Goal: Communication & Community: Answer question/provide support

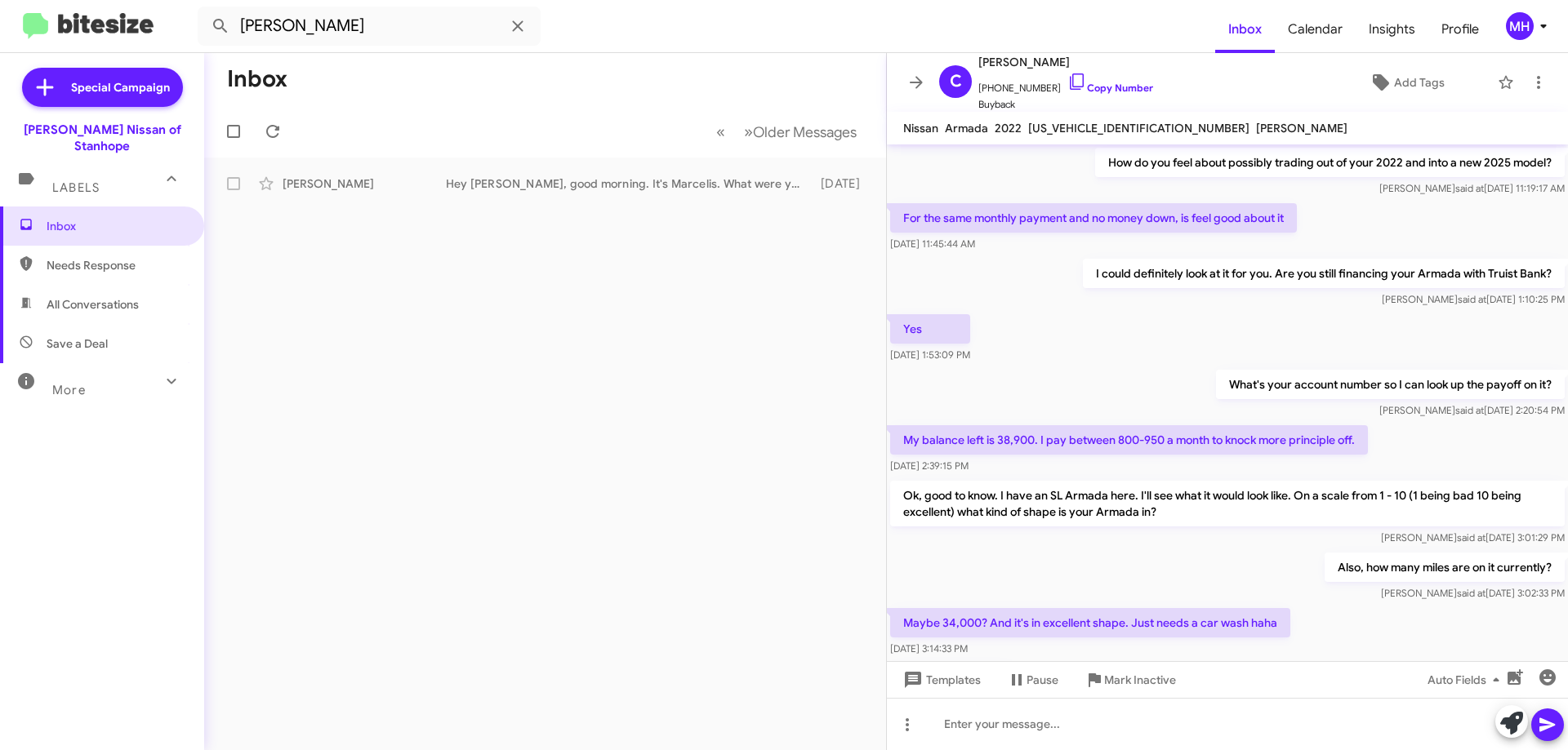
scroll to position [430, 0]
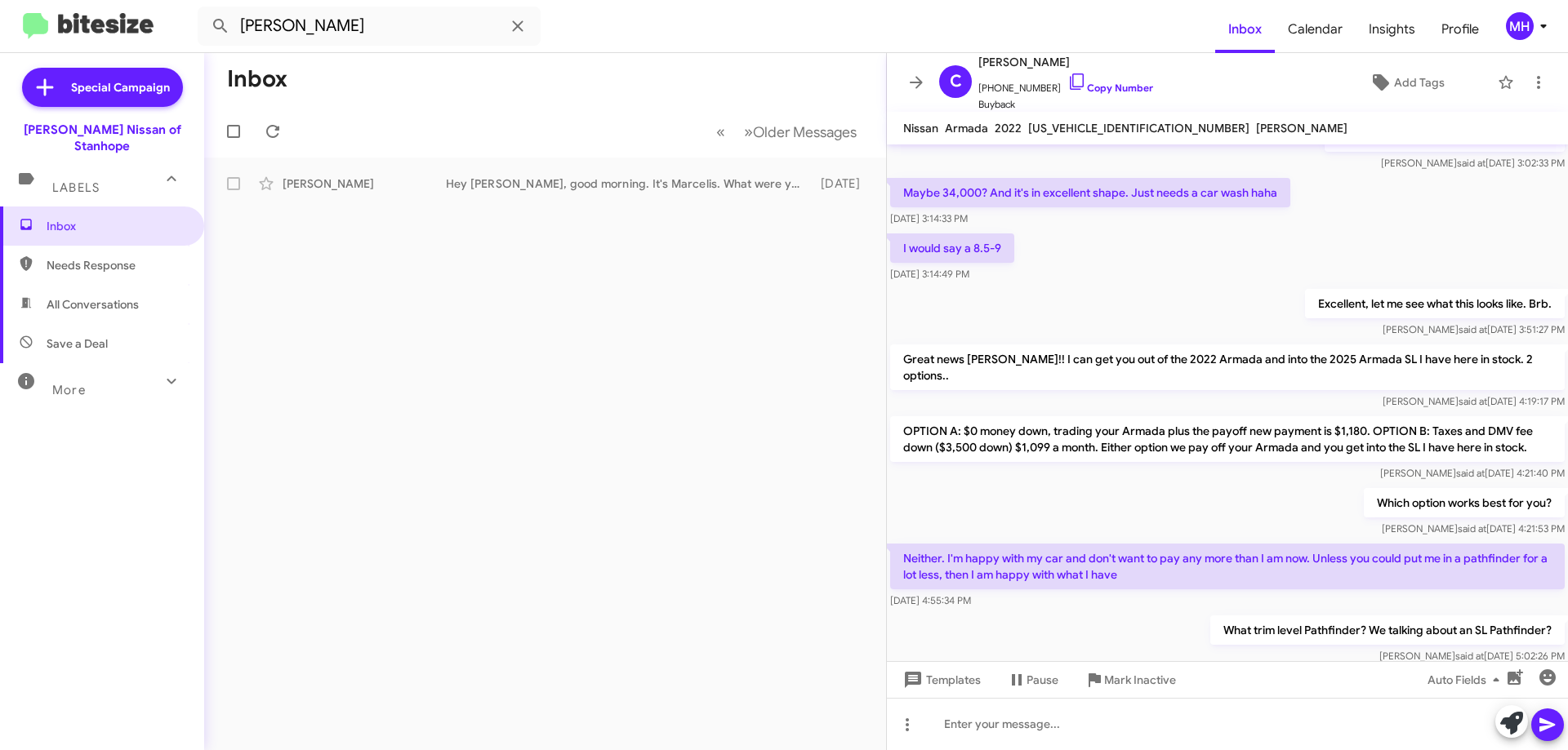
click at [94, 296] on span "All Conversations" at bounding box center [92, 304] width 92 height 16
type input "in:all-conversations"
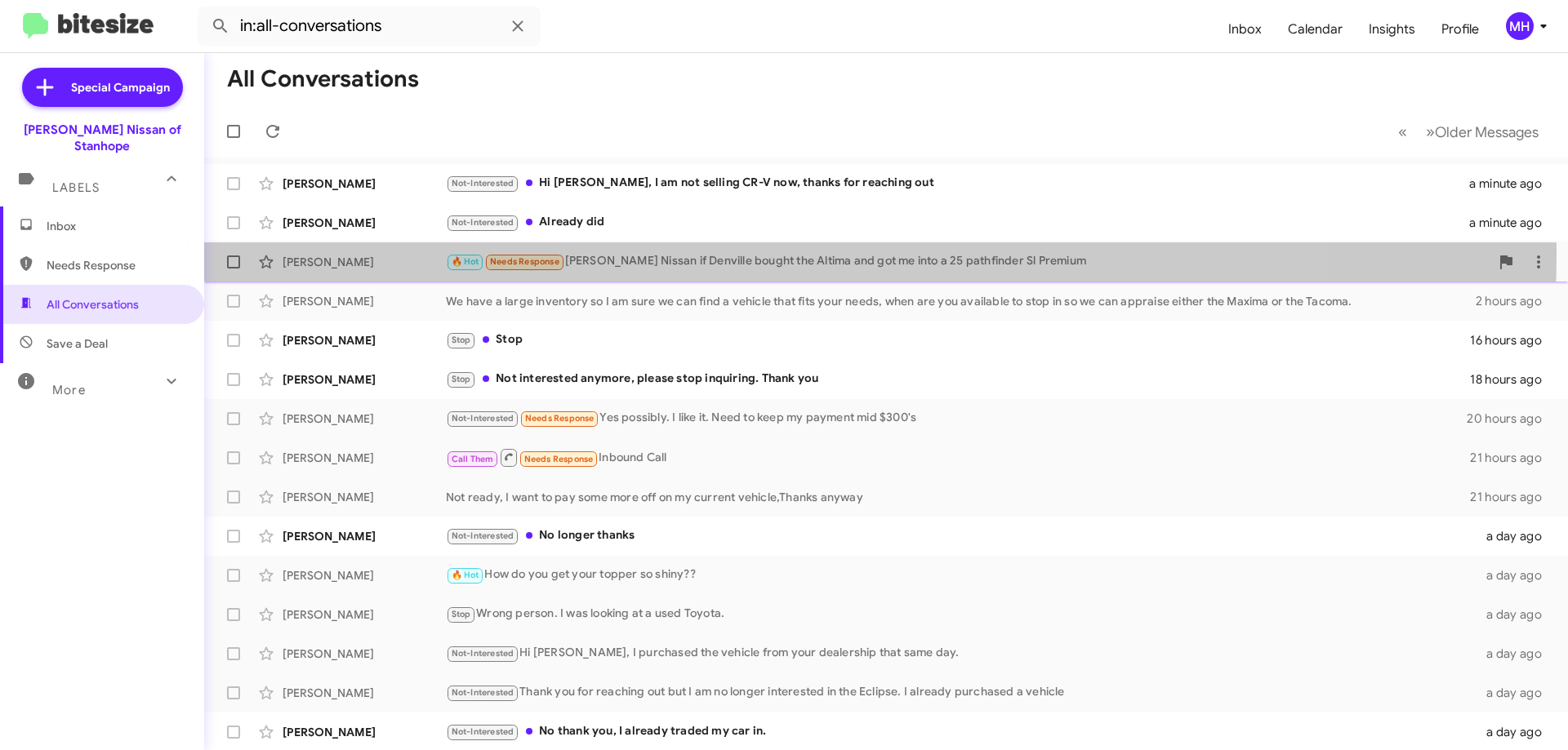
click at [715, 255] on div "🔥 Hot Needs Response [PERSON_NAME] Nissan if Denville bought the Altima and got…" at bounding box center [968, 261] width 1044 height 19
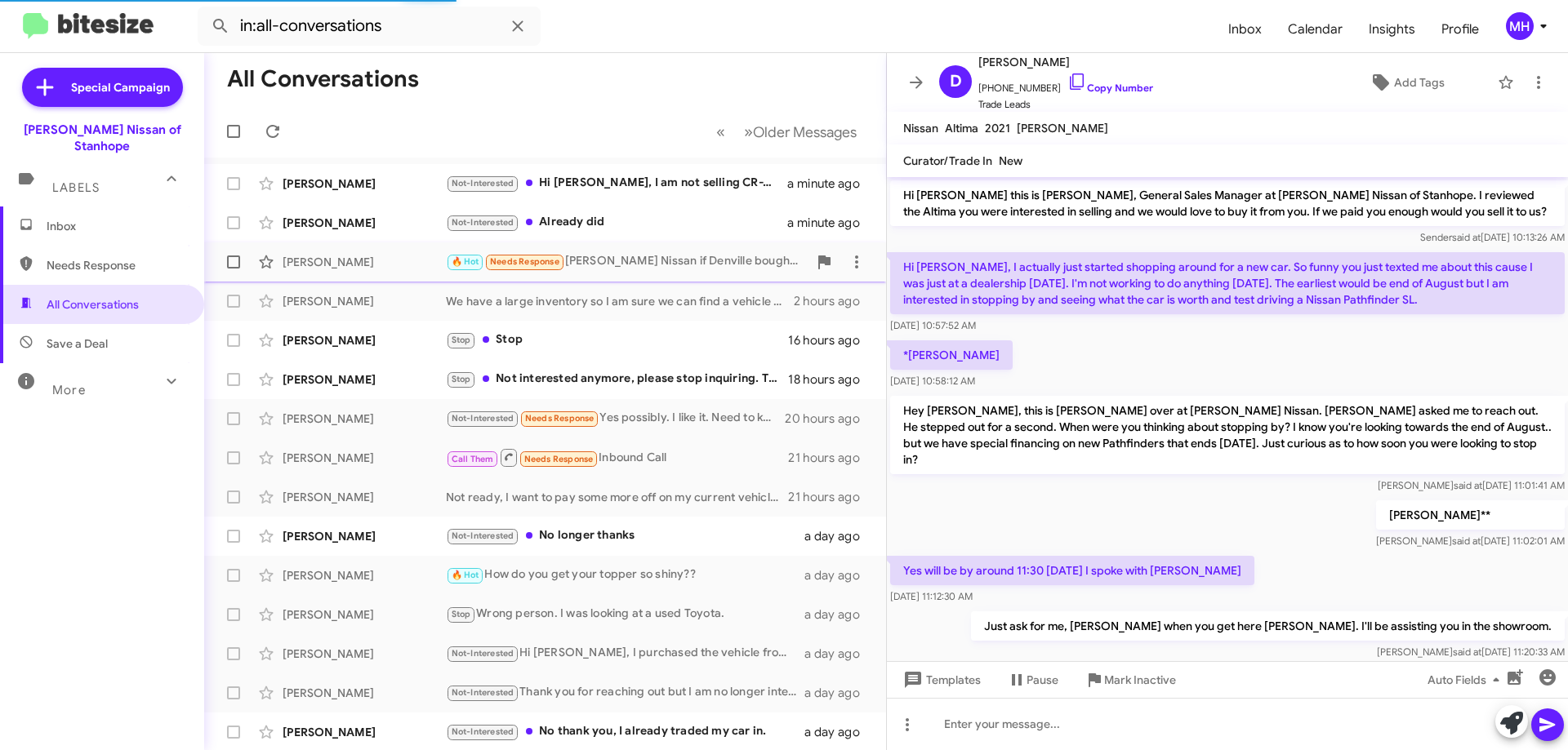
scroll to position [633, 0]
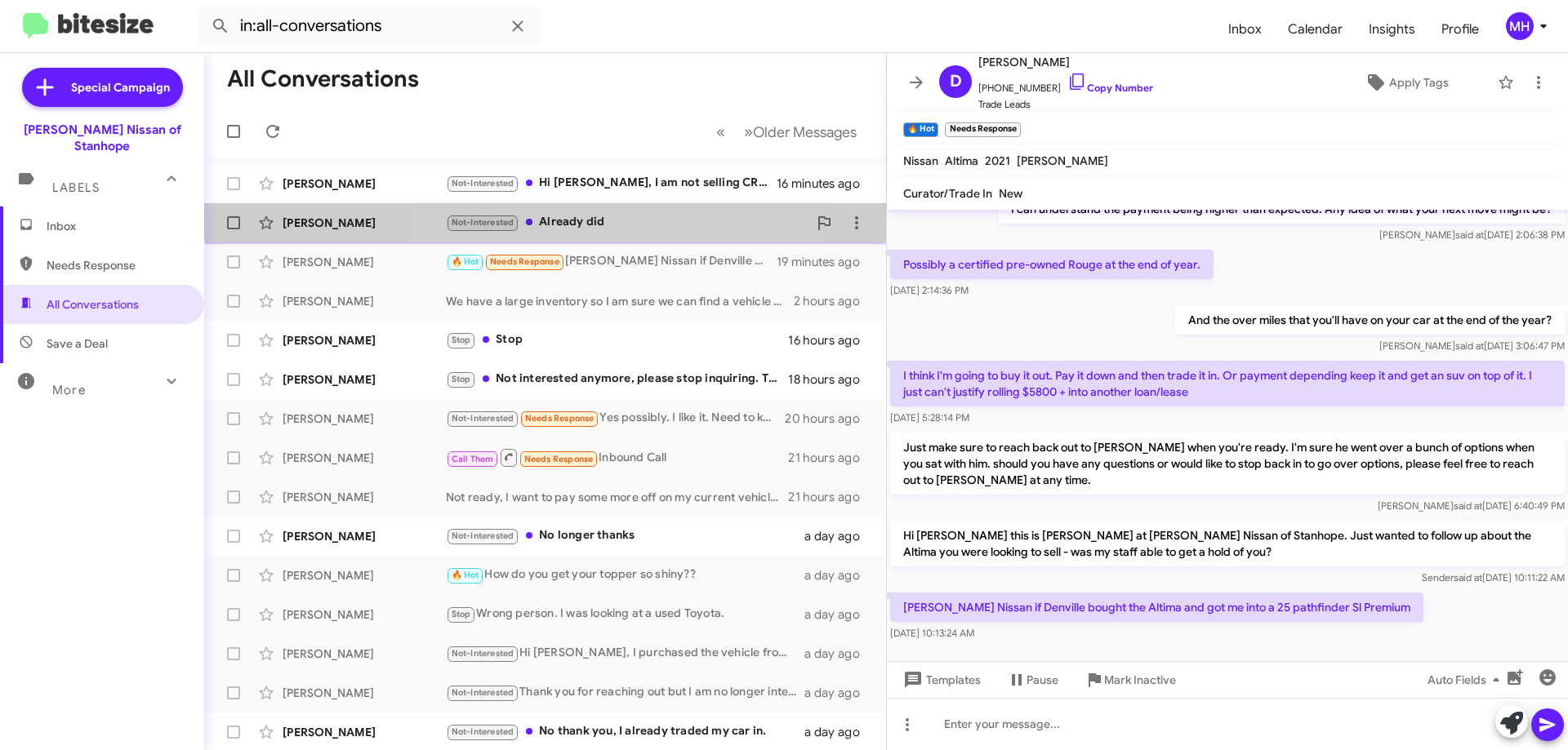
click at [577, 213] on div "Not-Interested Already did" at bounding box center [627, 222] width 362 height 19
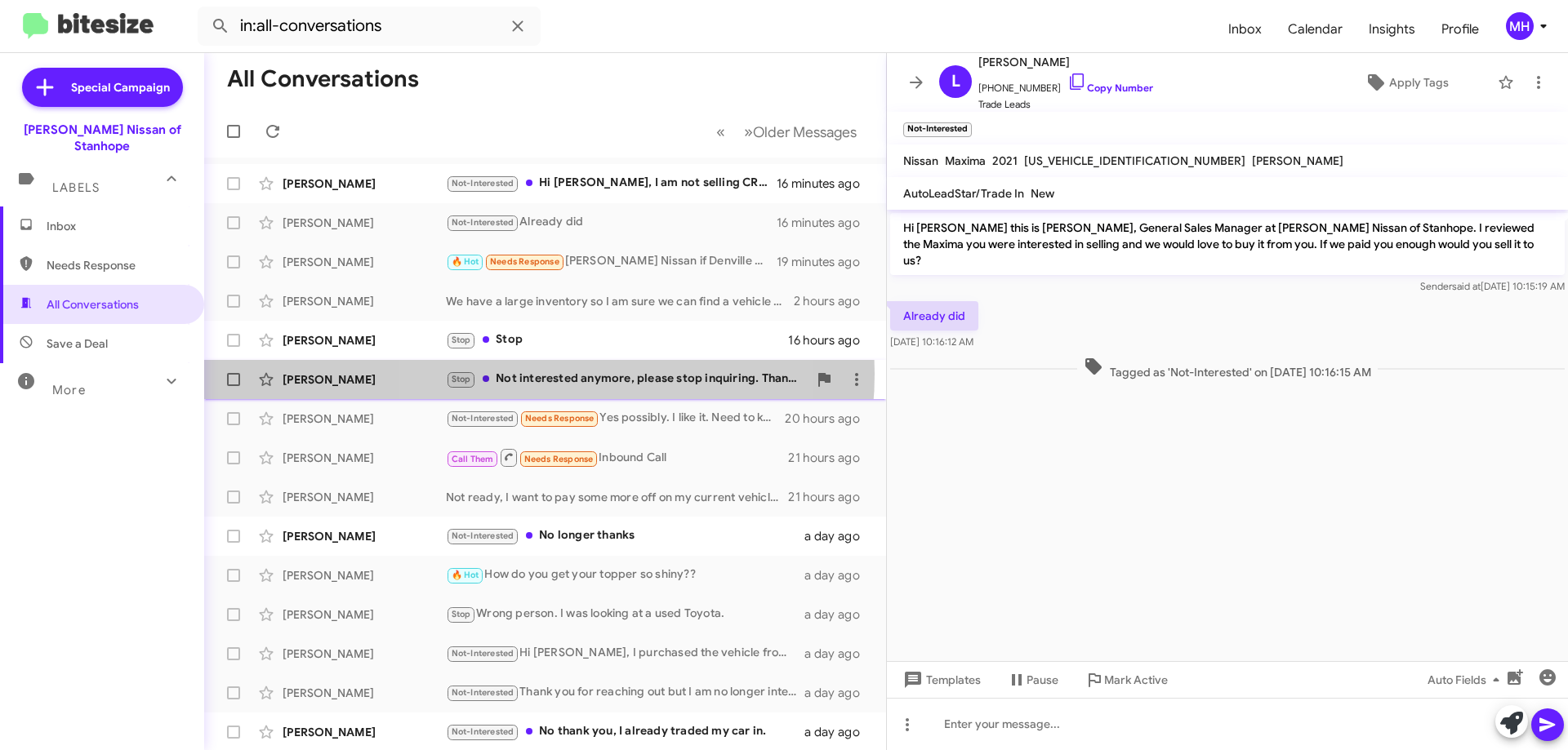
click at [533, 374] on div "Stop Not interested anymore, please stop inquiring. Thank you" at bounding box center [627, 379] width 362 height 19
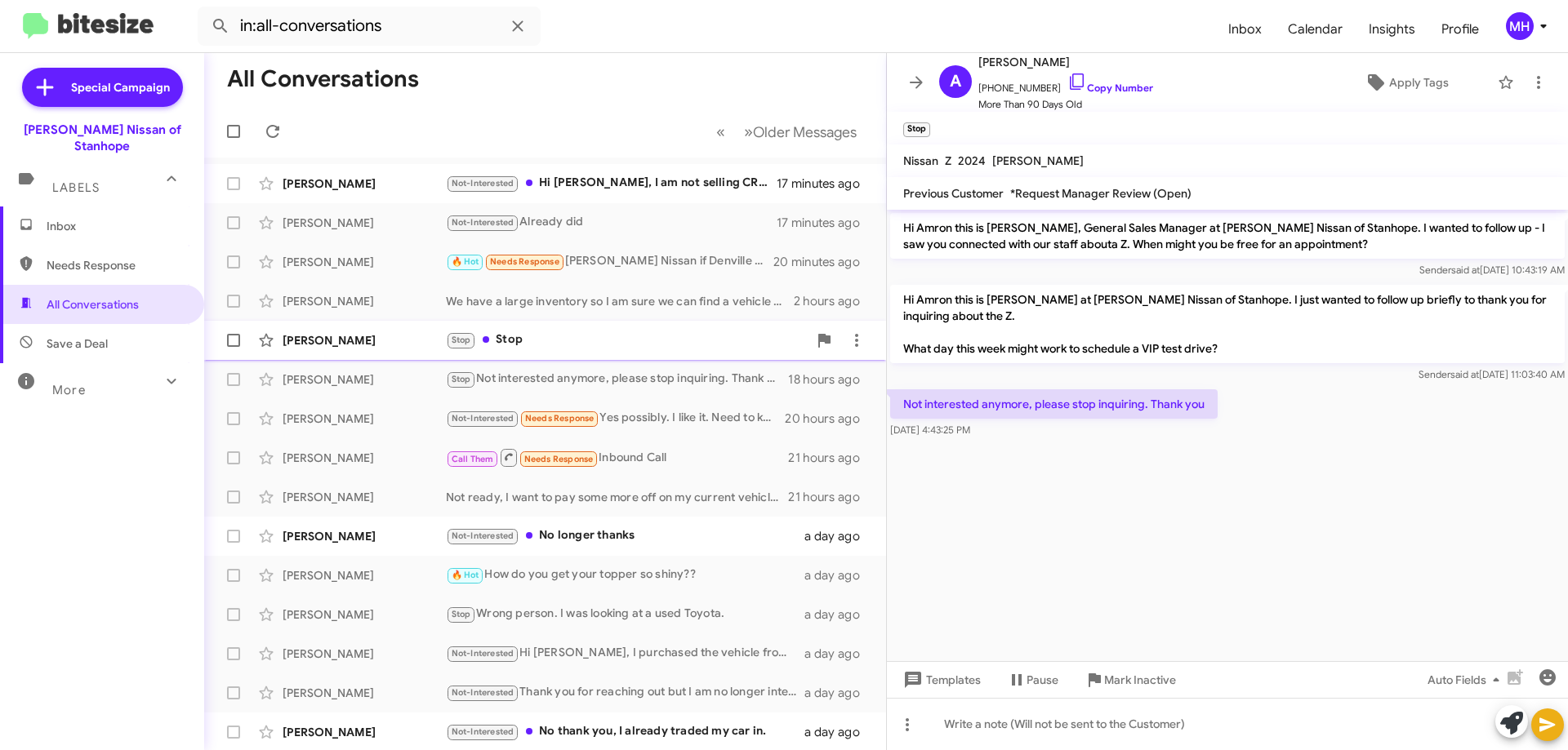
click at [550, 337] on div "Stop Stop" at bounding box center [627, 339] width 362 height 19
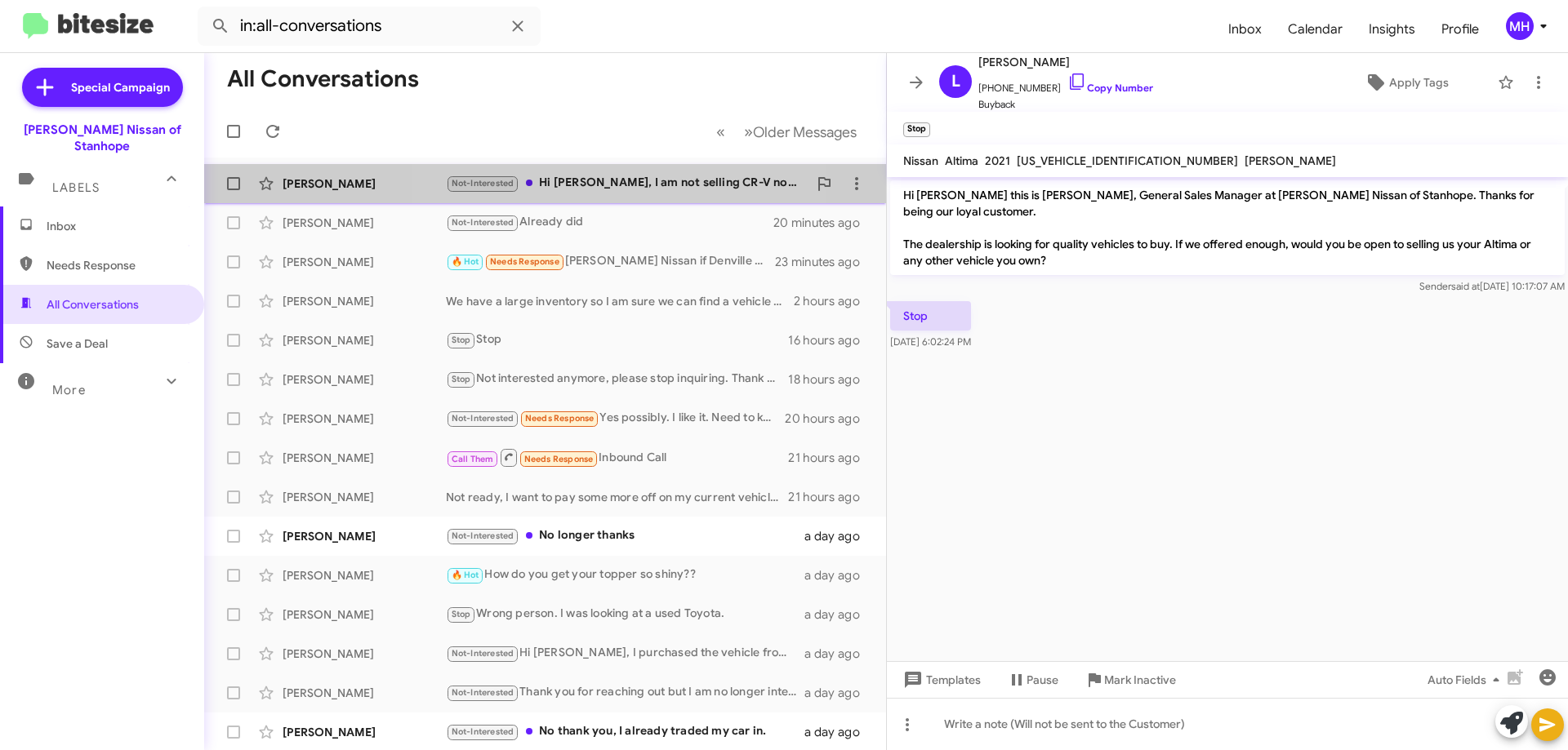
click at [604, 184] on div "Not-Interested Hi [PERSON_NAME], I am not selling CR-V now, thanks for reaching…" at bounding box center [627, 183] width 362 height 19
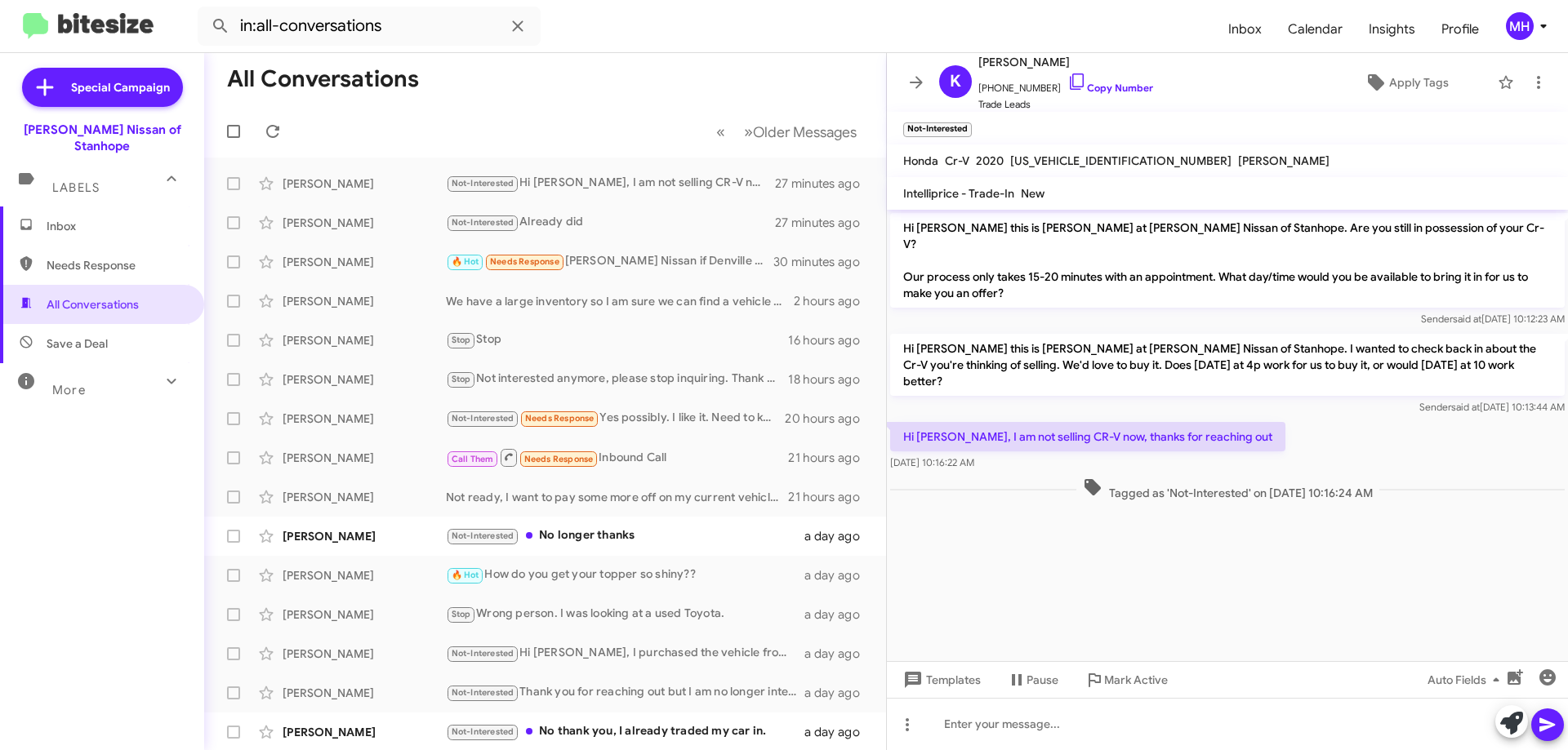
click at [129, 218] on span "Inbox" at bounding box center [116, 226] width 139 height 16
